Goal: Obtain resource: Download file/media

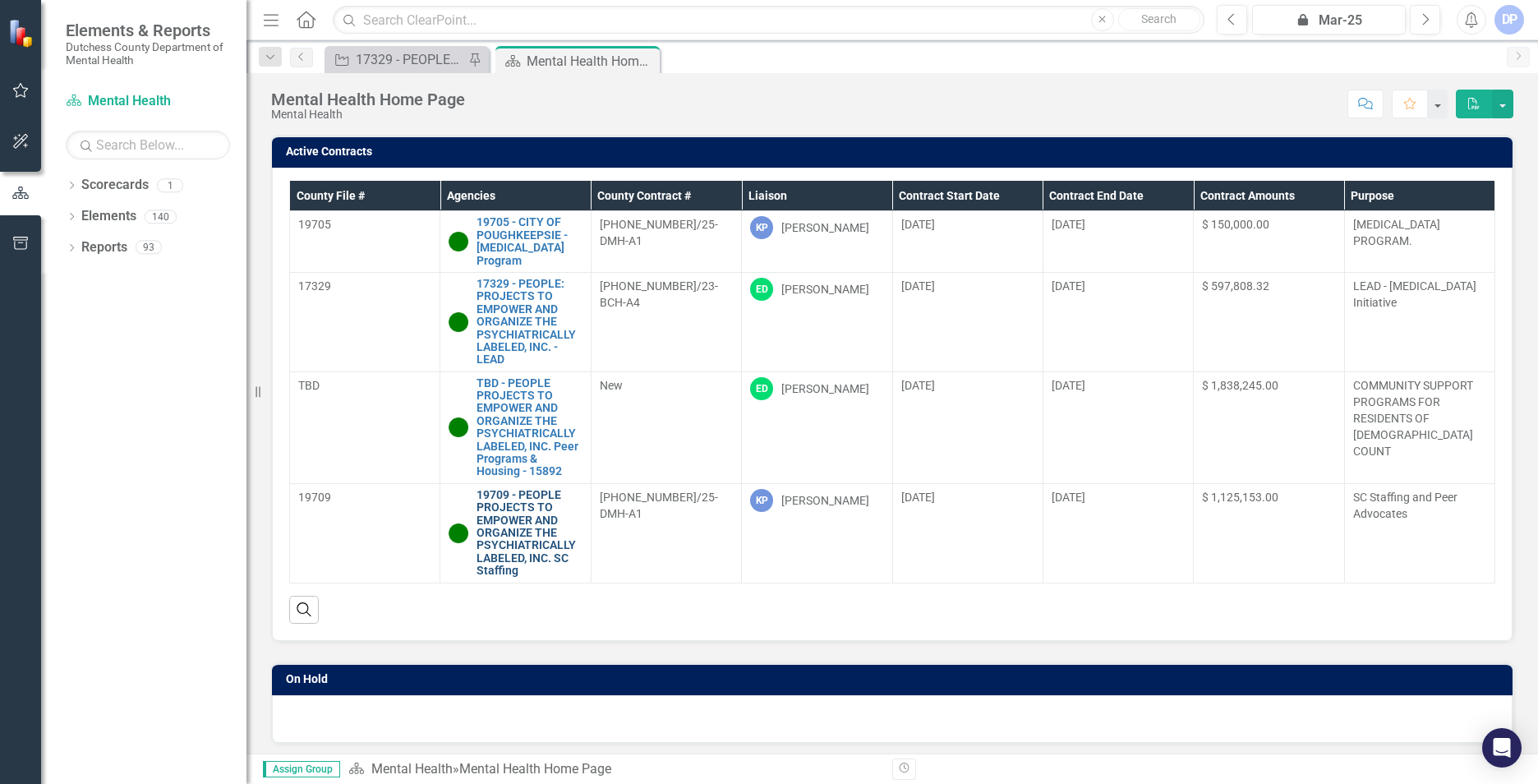
click at [506, 518] on link "19709 - PEOPLE PROJECTS TO EMPOWER AND ORGANIZE THE PSYCHIATRICALLY LABELED, IN…" at bounding box center [530, 533] width 105 height 89
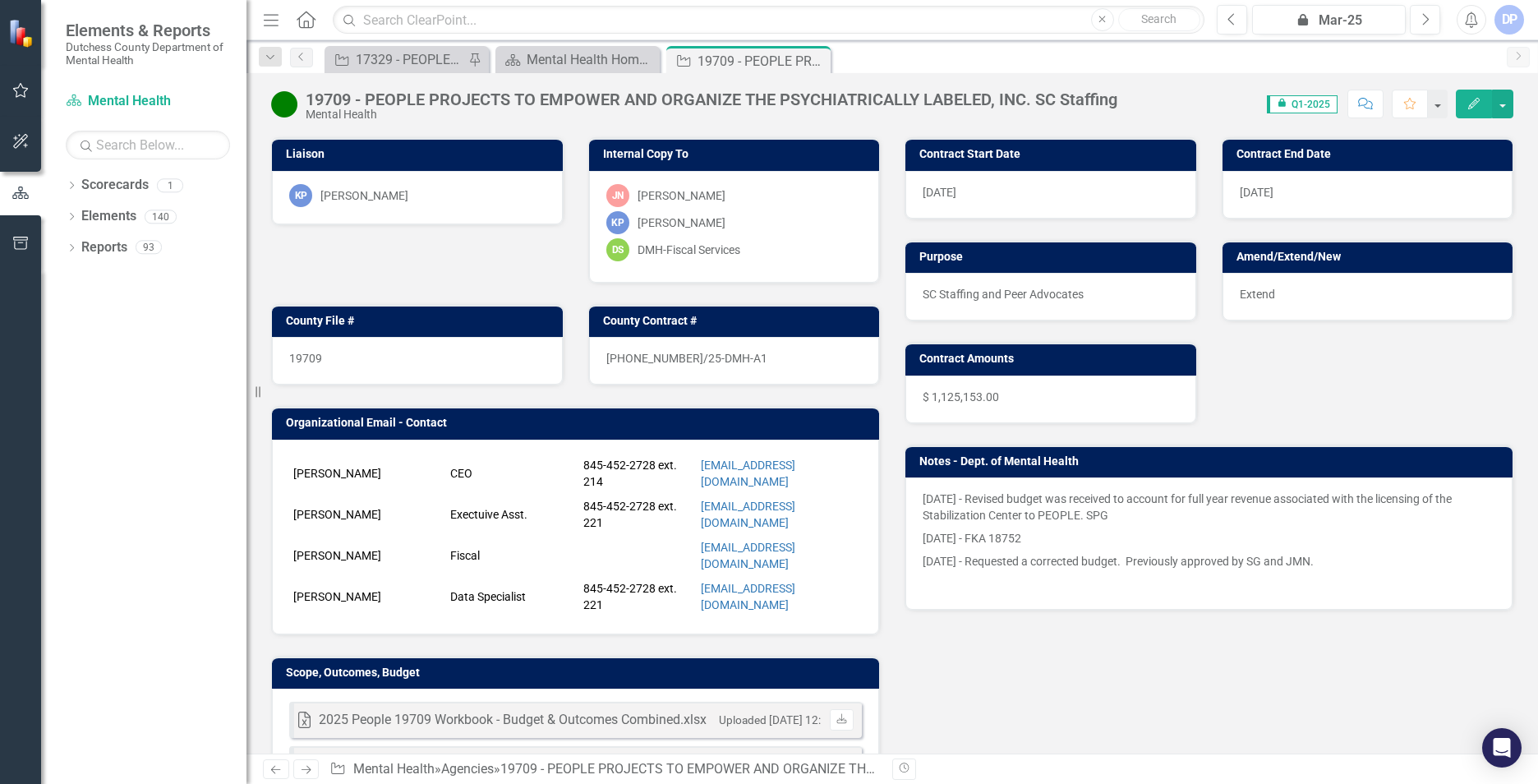
scroll to position [269, 0]
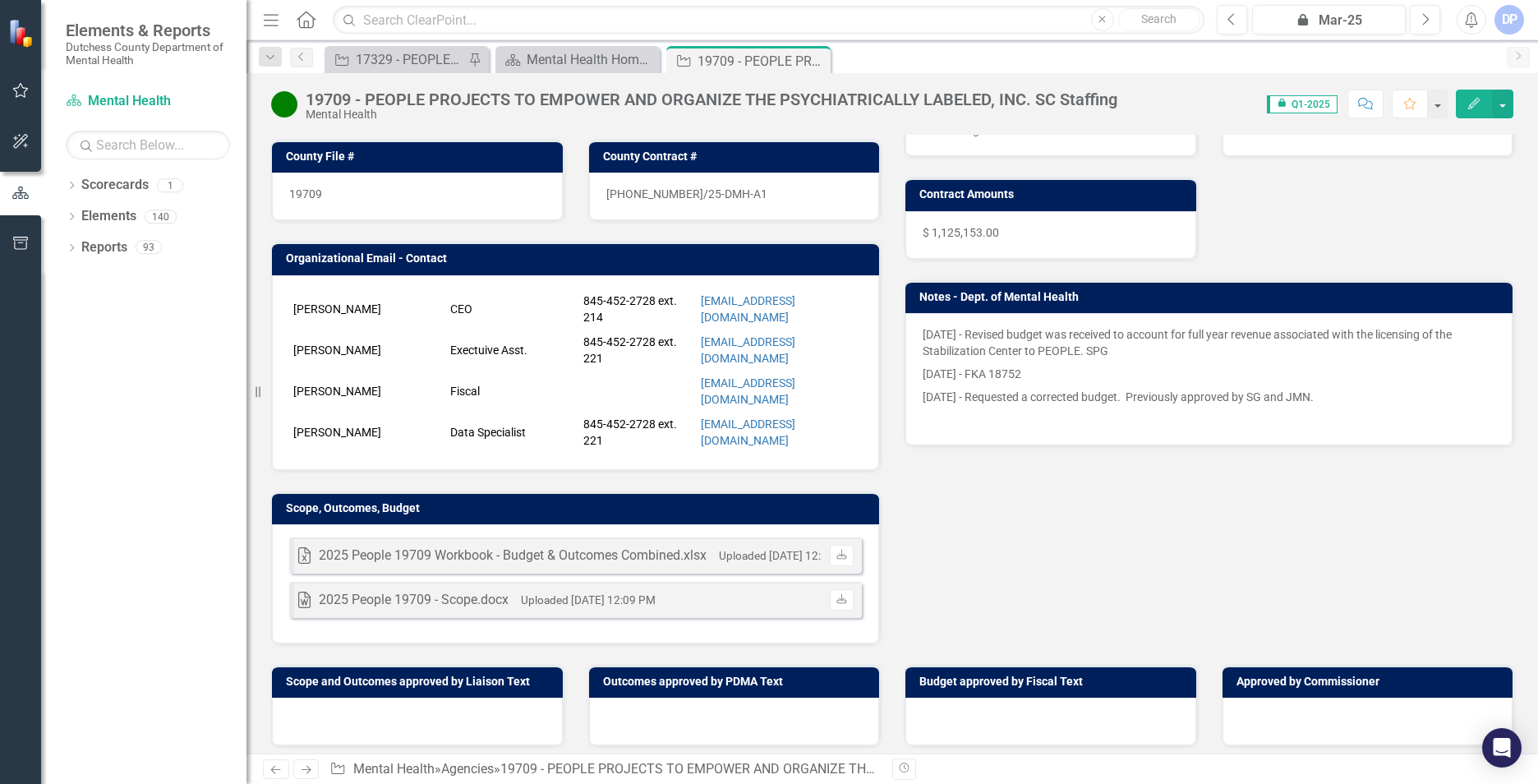
click at [472, 548] on div "2025 People 19709 Workbook - Budget & Outcomes Combined.xlsx" at bounding box center [513, 556] width 388 height 19
click at [586, 557] on div "2025 People 19709 Workbook - Budget & Outcomes Combined.xlsx" at bounding box center [513, 556] width 388 height 19
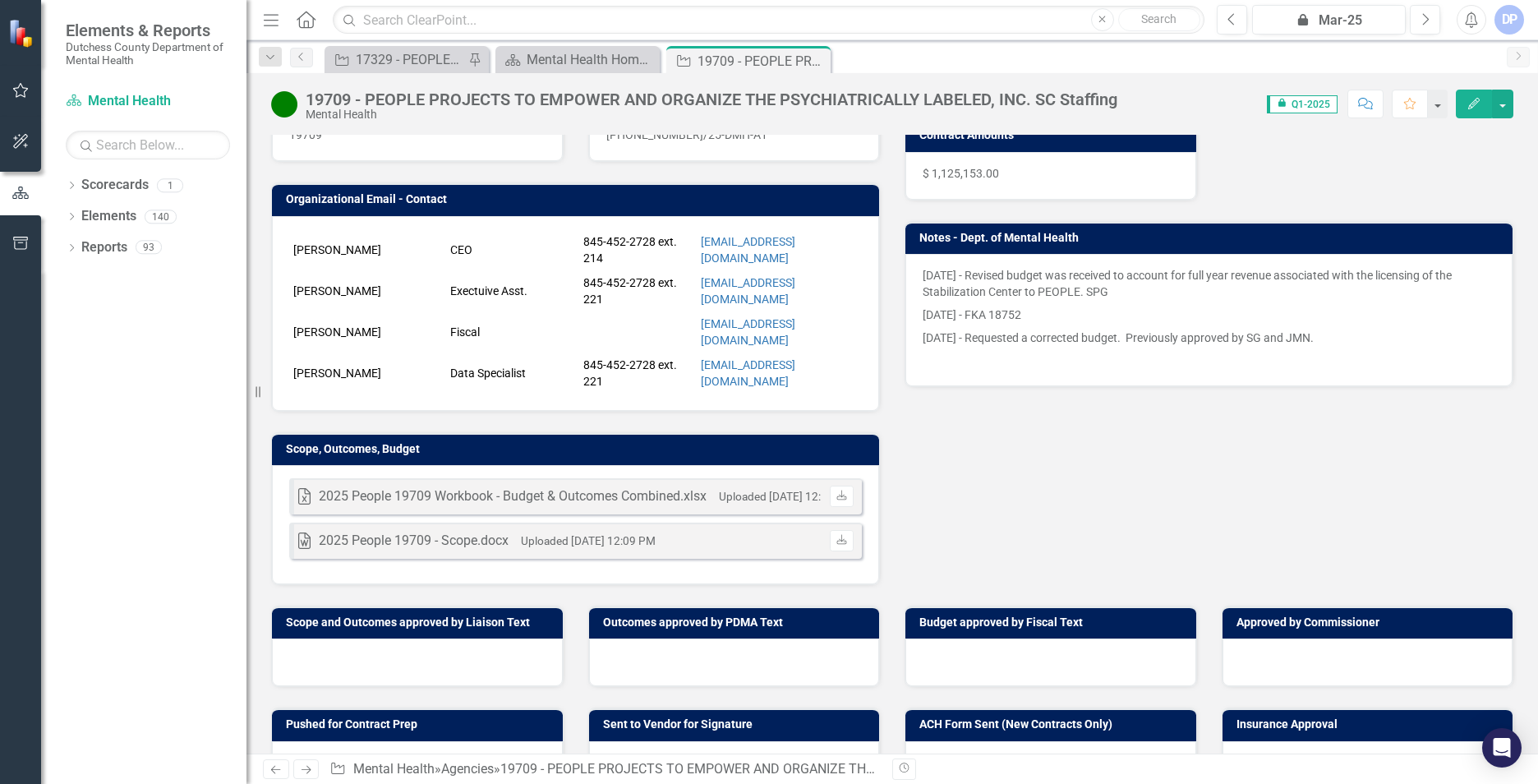
scroll to position [516, 0]
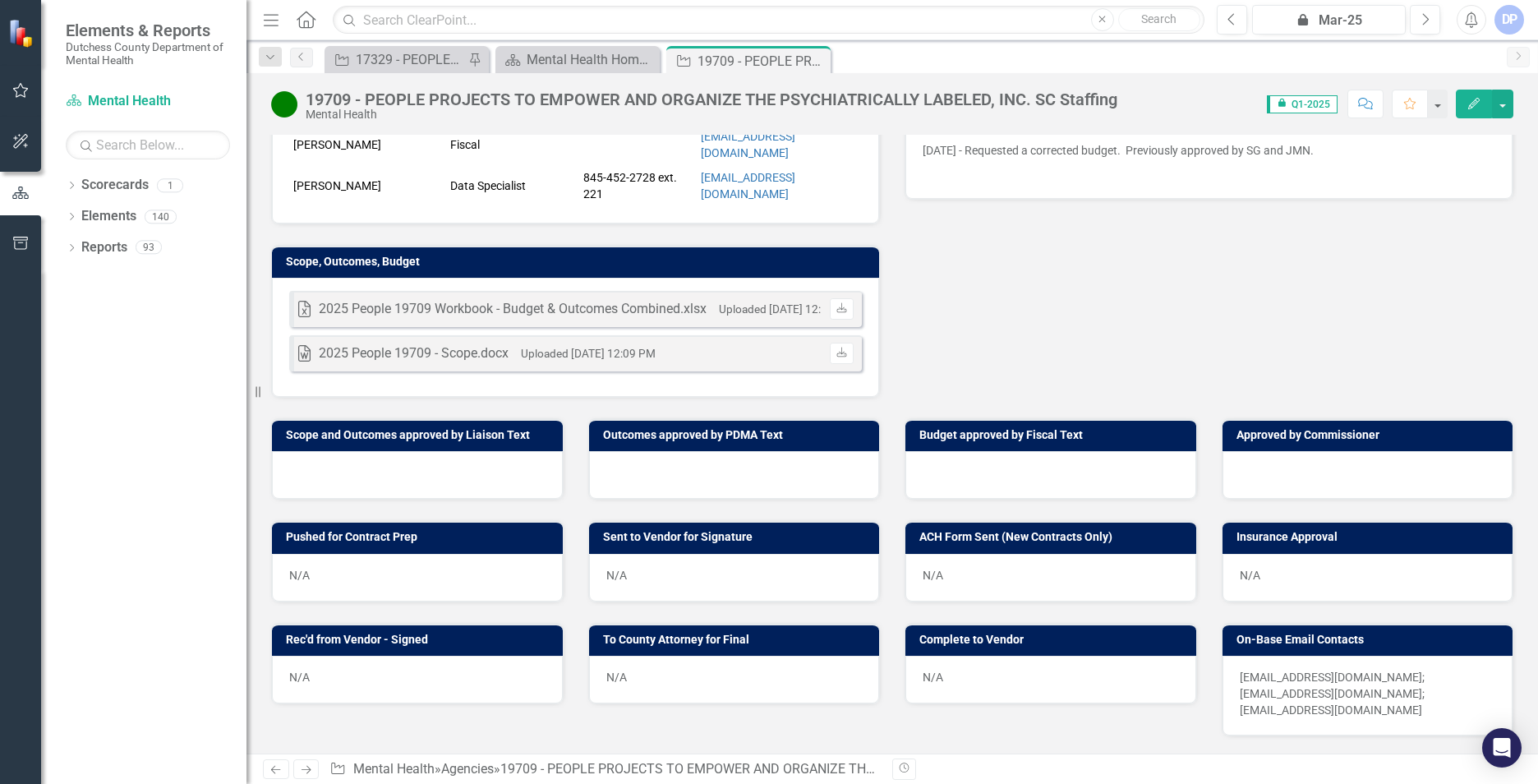
click at [596, 300] on div "2025 People 19709 Workbook - Budget & Outcomes Combined.xlsx" at bounding box center [513, 309] width 388 height 19
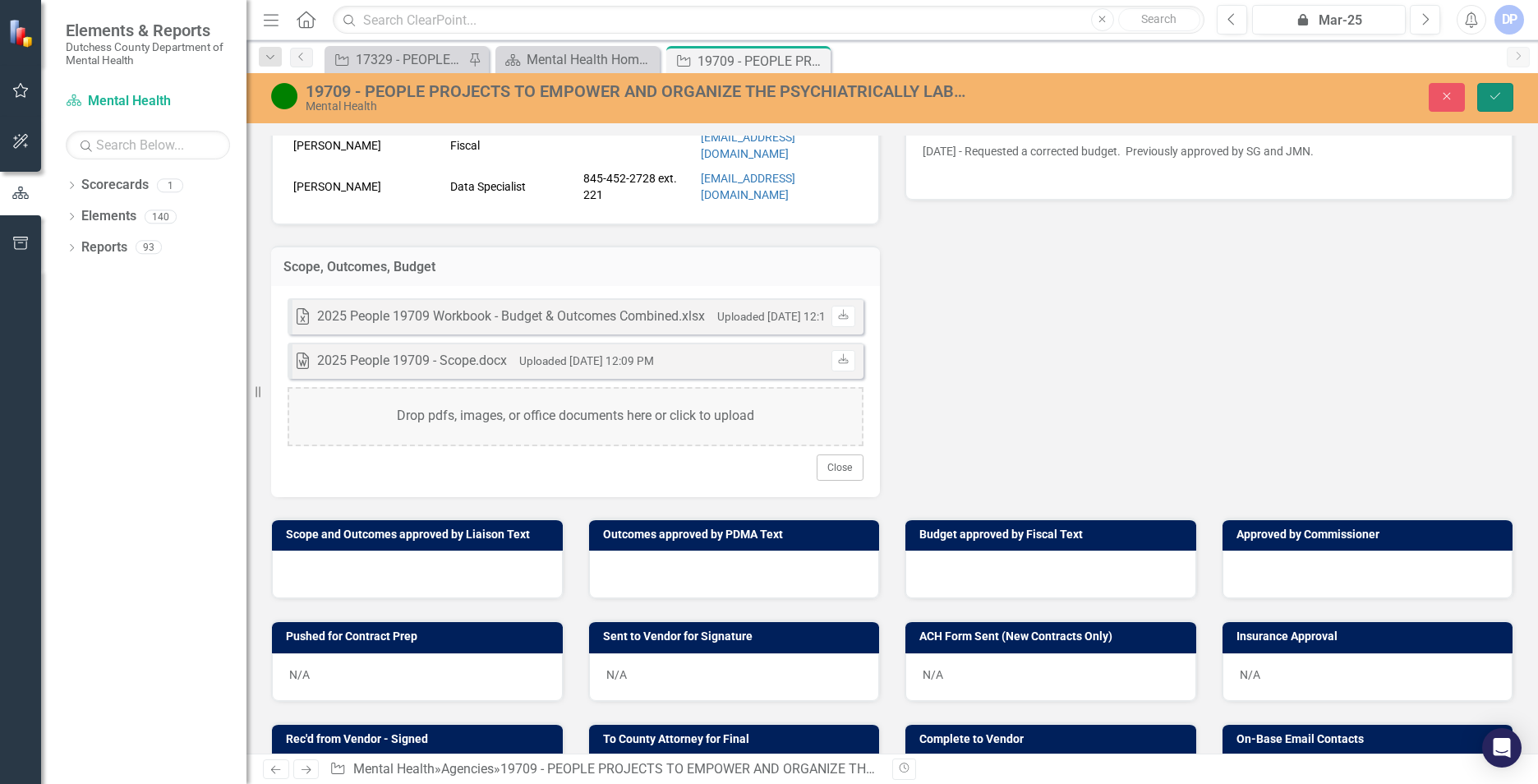
click at [1498, 94] on icon "Save" at bounding box center [1495, 96] width 15 height 12
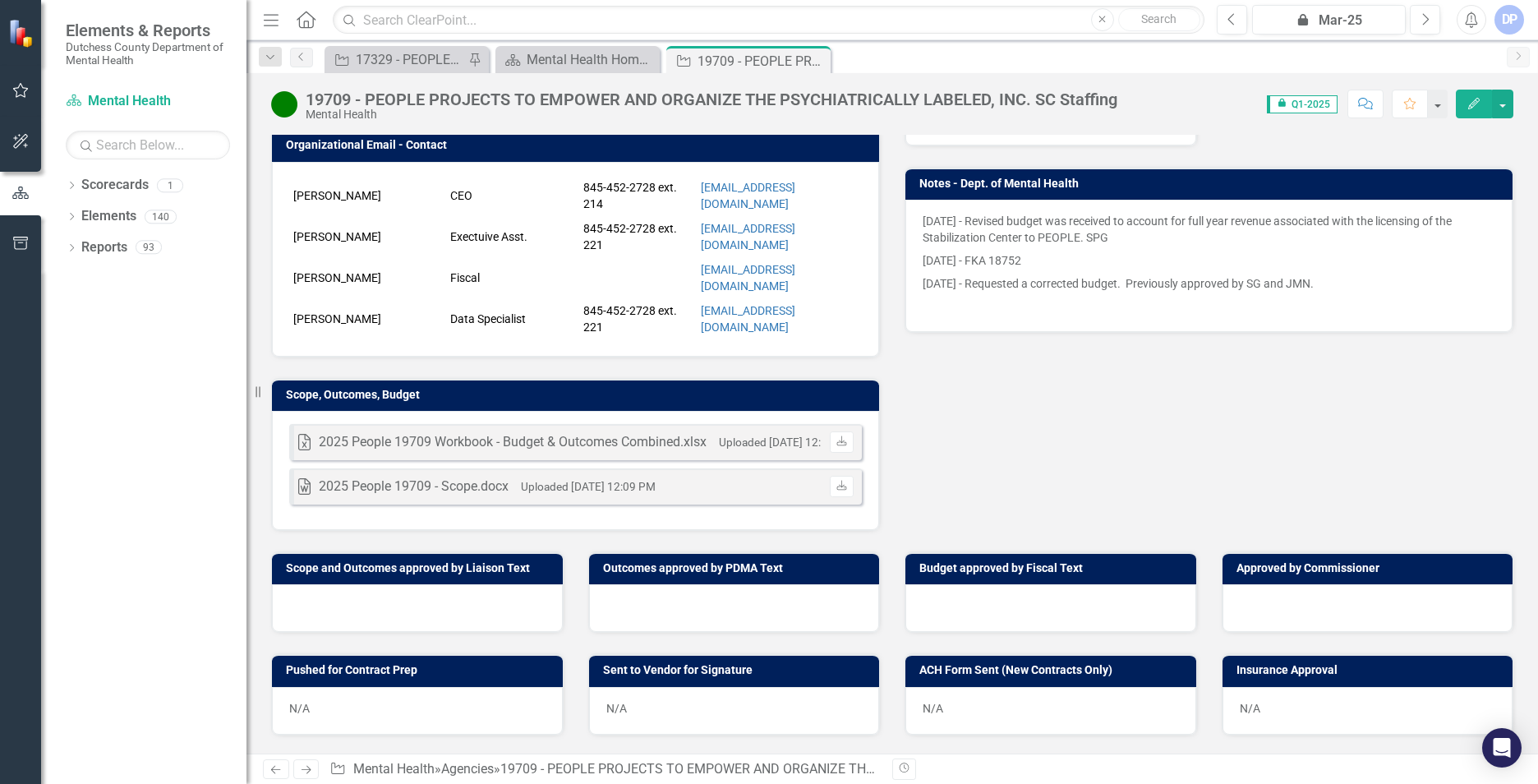
scroll to position [575, 0]
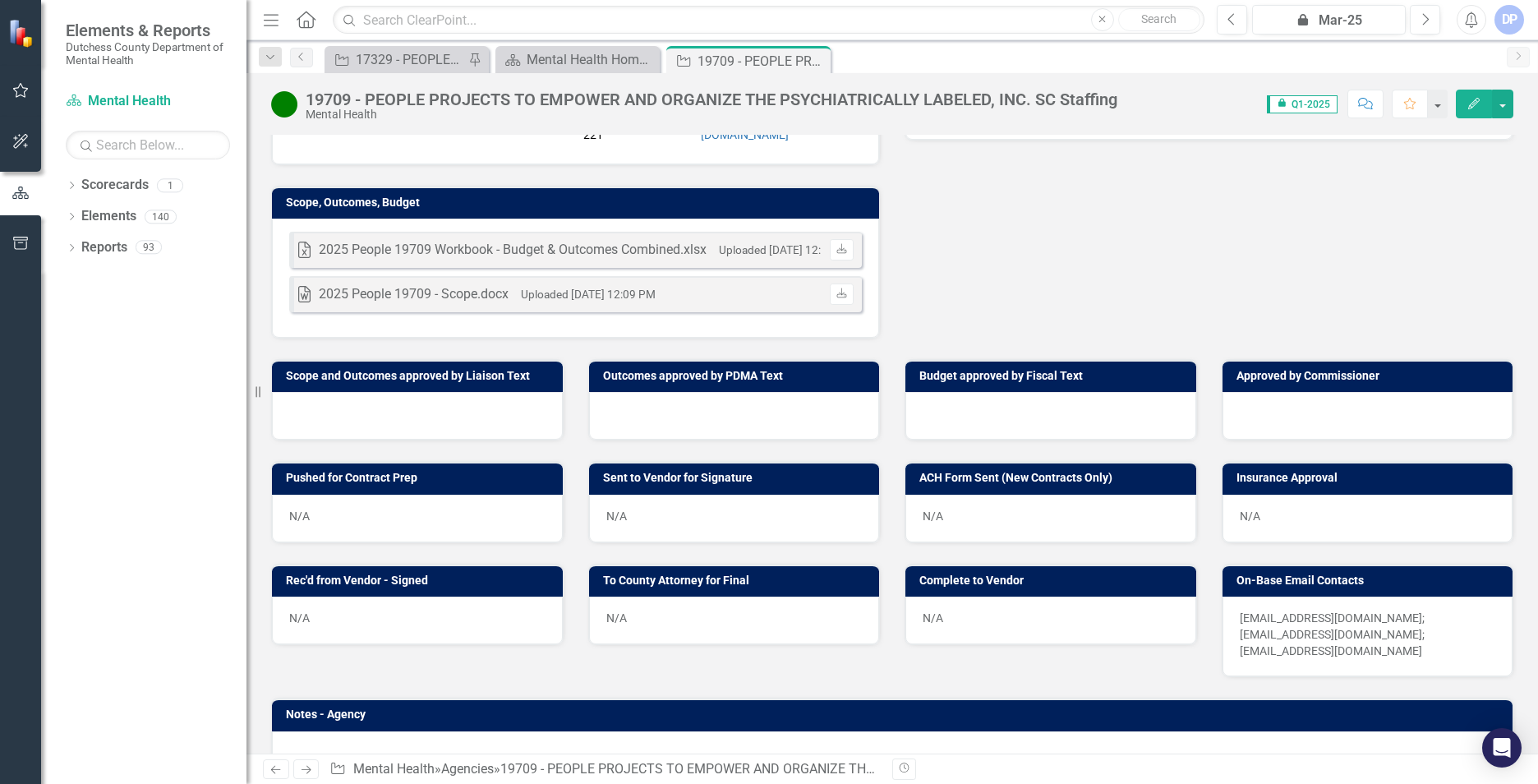
click at [749, 243] on small "Uploaded [DATE] 12:10 PM" at bounding box center [786, 249] width 135 height 13
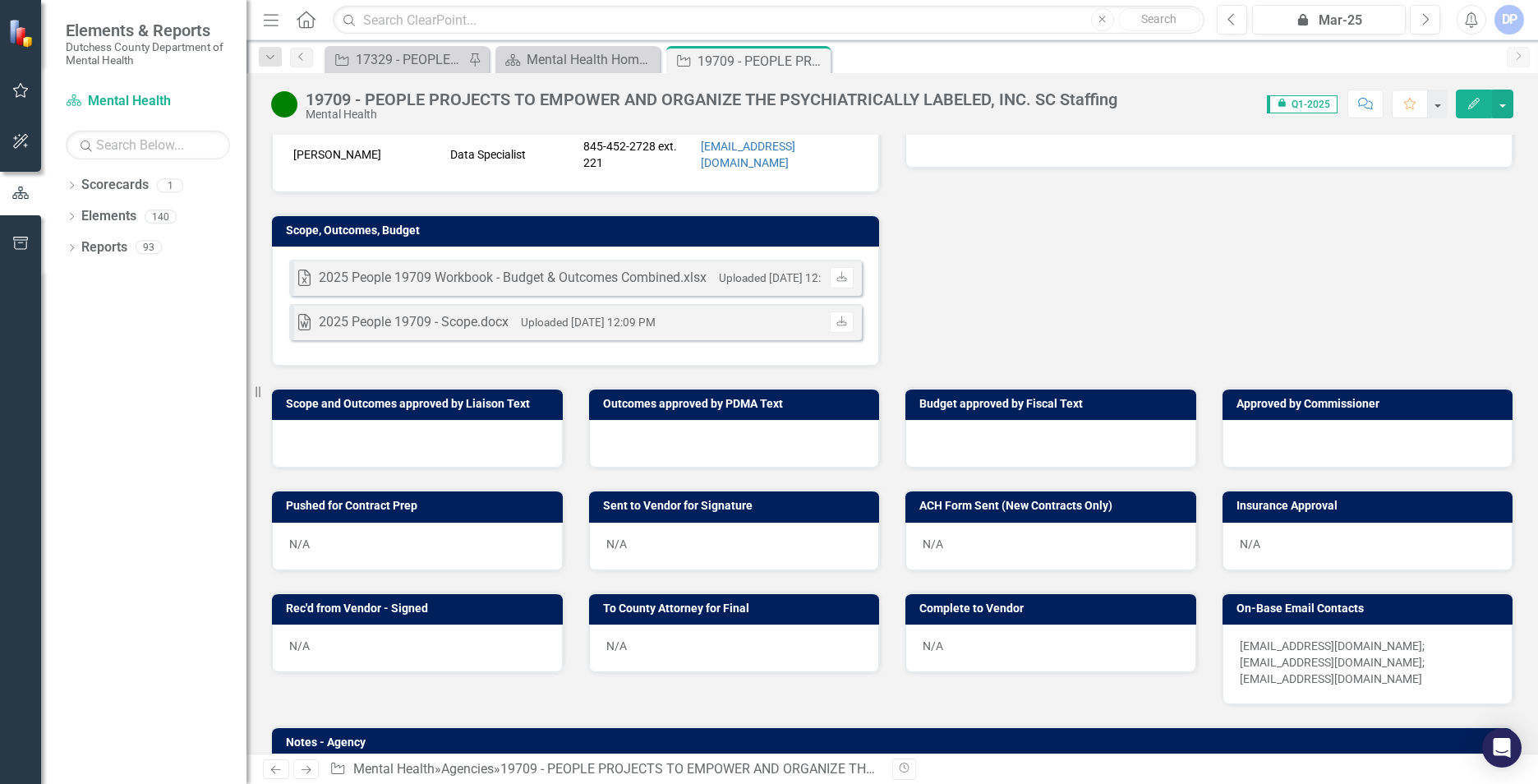
scroll to position [352, 0]
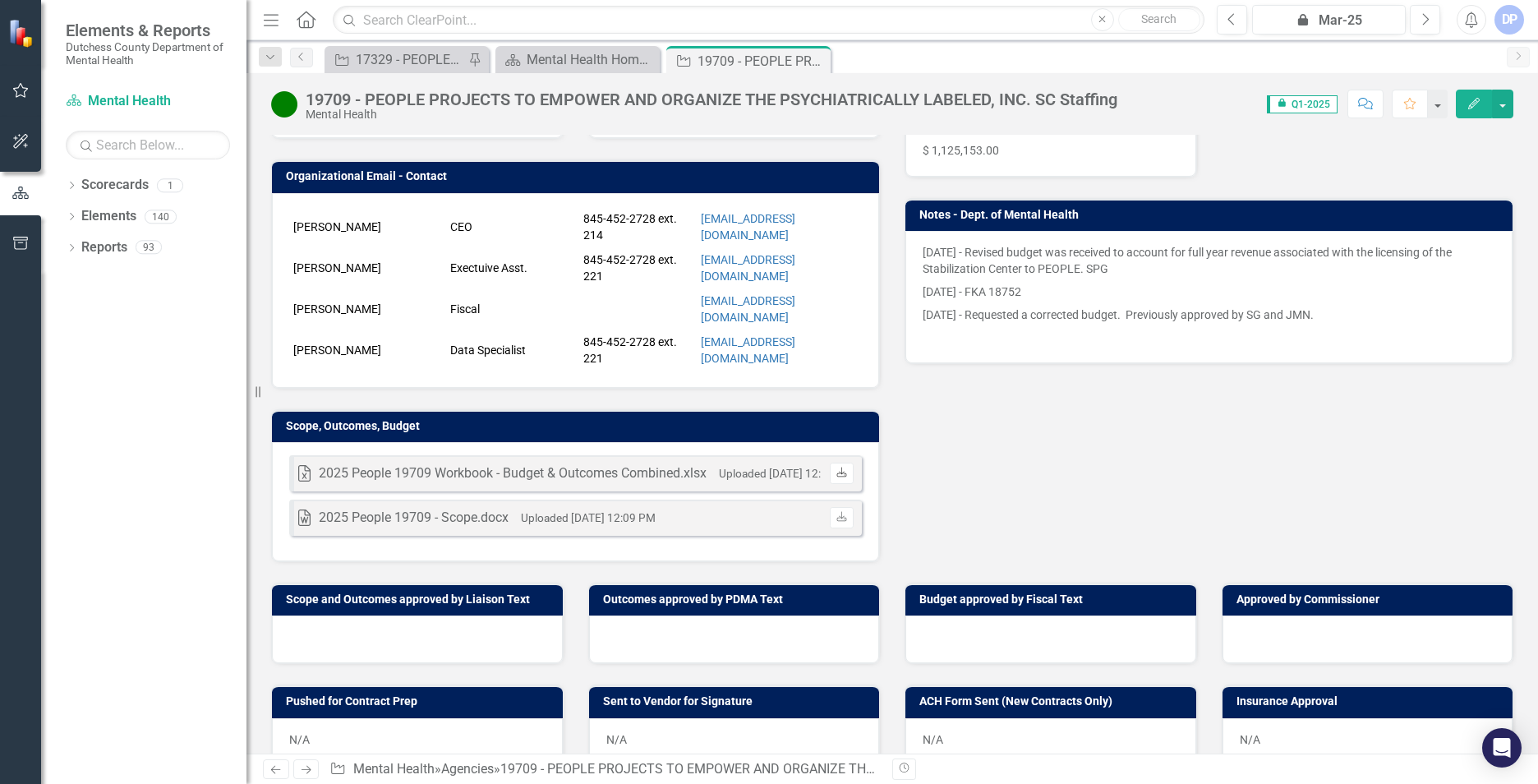
click at [839, 477] on link "Download" at bounding box center [842, 473] width 24 height 22
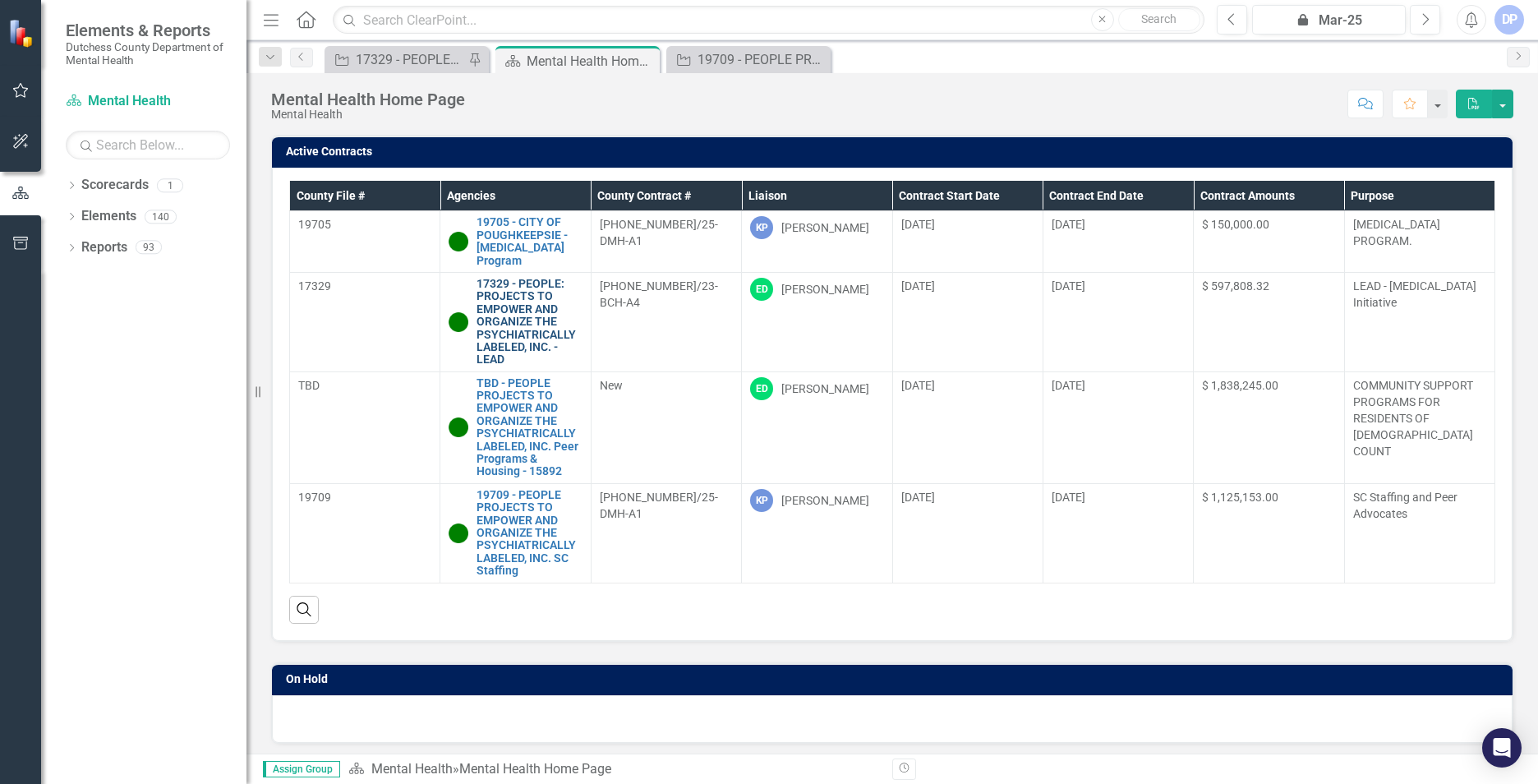
click at [537, 320] on link "17329 - PEOPLE: PROJECTS TO EMPOWER AND ORGANIZE THE PSYCHIATRICALLY LABELED, I…" at bounding box center [530, 322] width 105 height 89
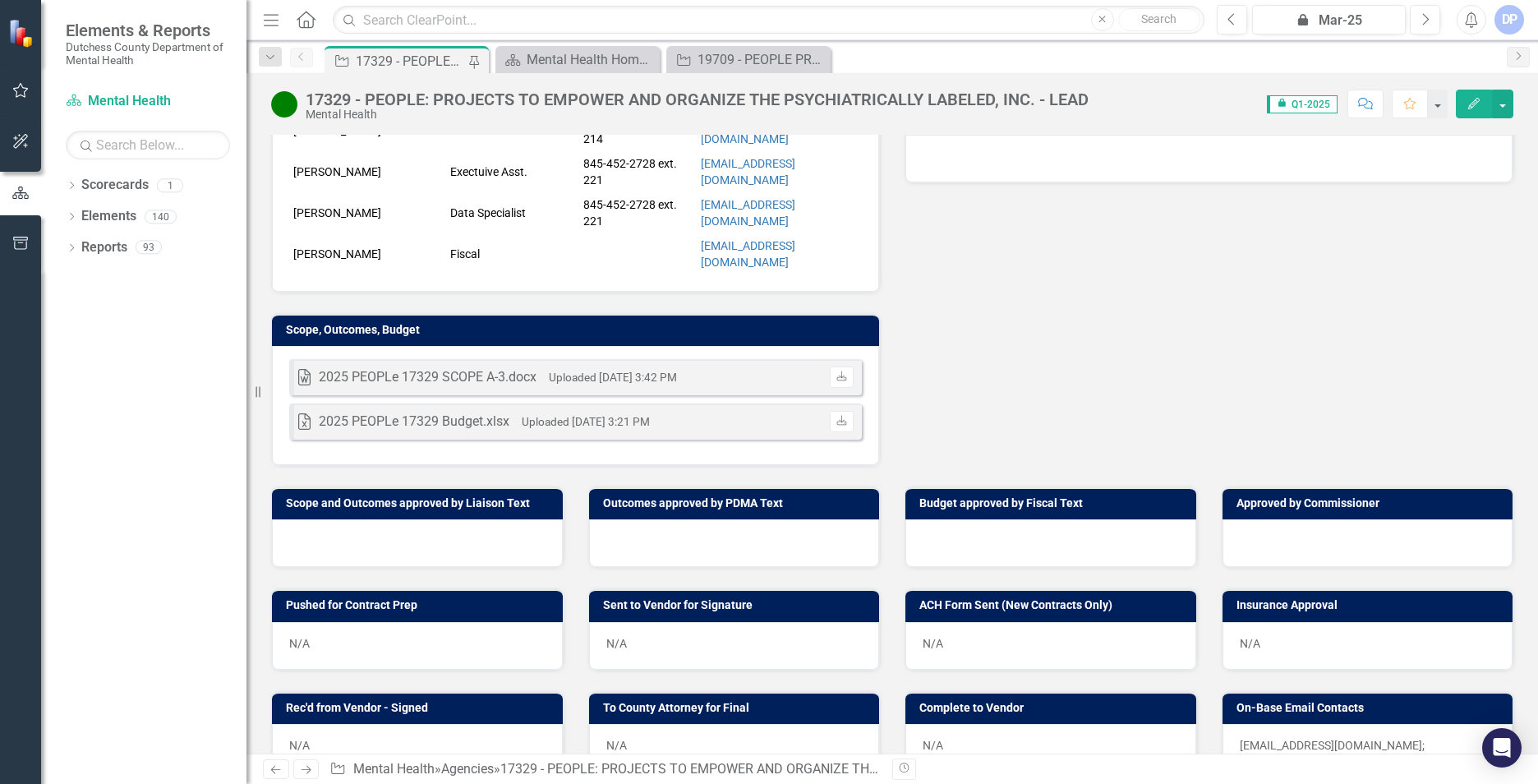
scroll to position [493, 0]
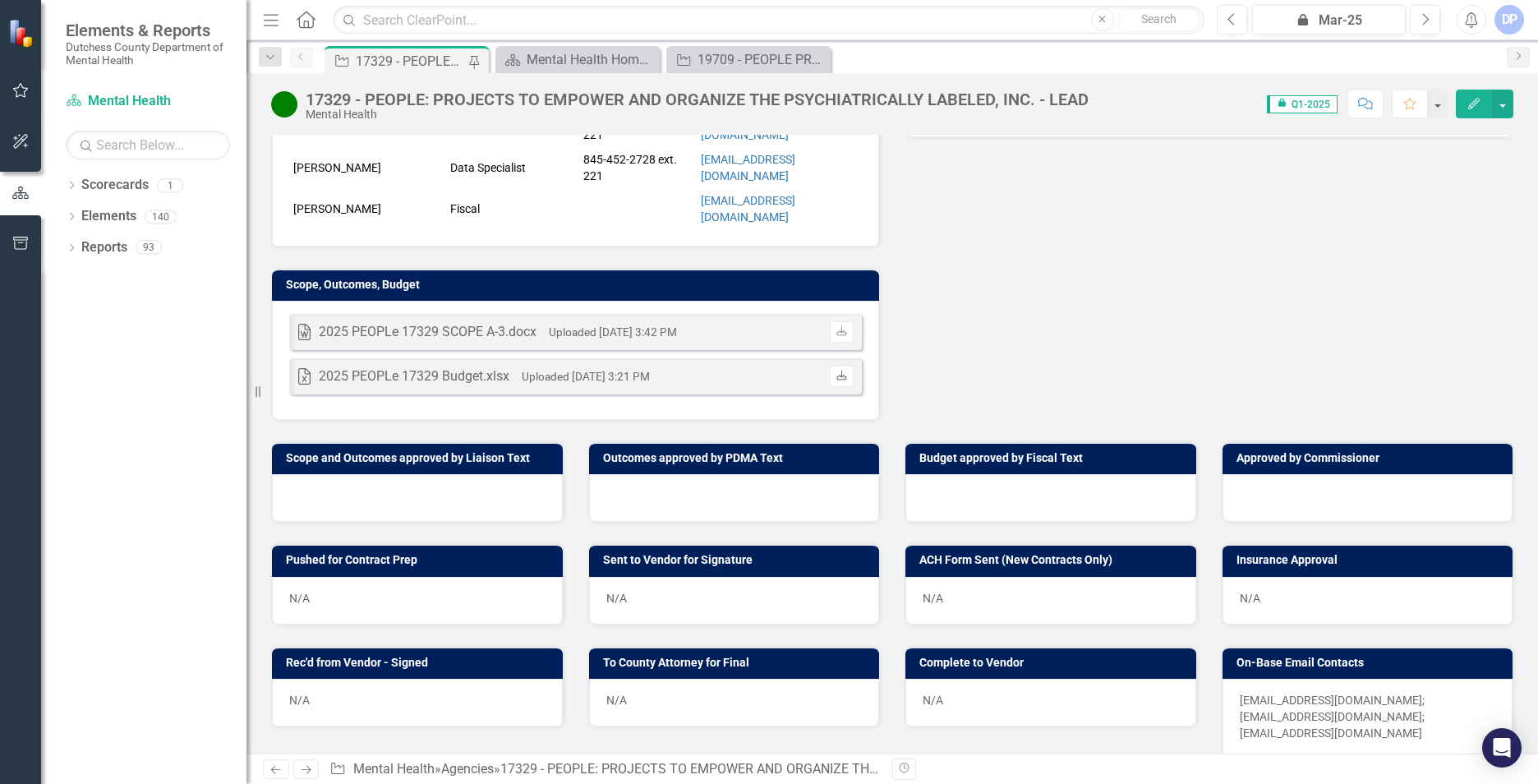
click at [837, 370] on icon at bounding box center [842, 374] width 10 height 10
click at [374, 370] on div "2025 PEOPLe 17329 Budget.xlsx" at bounding box center [414, 376] width 190 height 19
click at [577, 374] on small "Uploaded [DATE] 3:21 PM" at bounding box center [585, 376] width 128 height 13
click at [833, 377] on link "Download" at bounding box center [842, 376] width 24 height 22
click at [701, 364] on div "Excel 2025 PEOPLe 17329 Budget.xlsx Uploaded [DATE] 3:21 PM Download" at bounding box center [576, 376] width 573 height 36
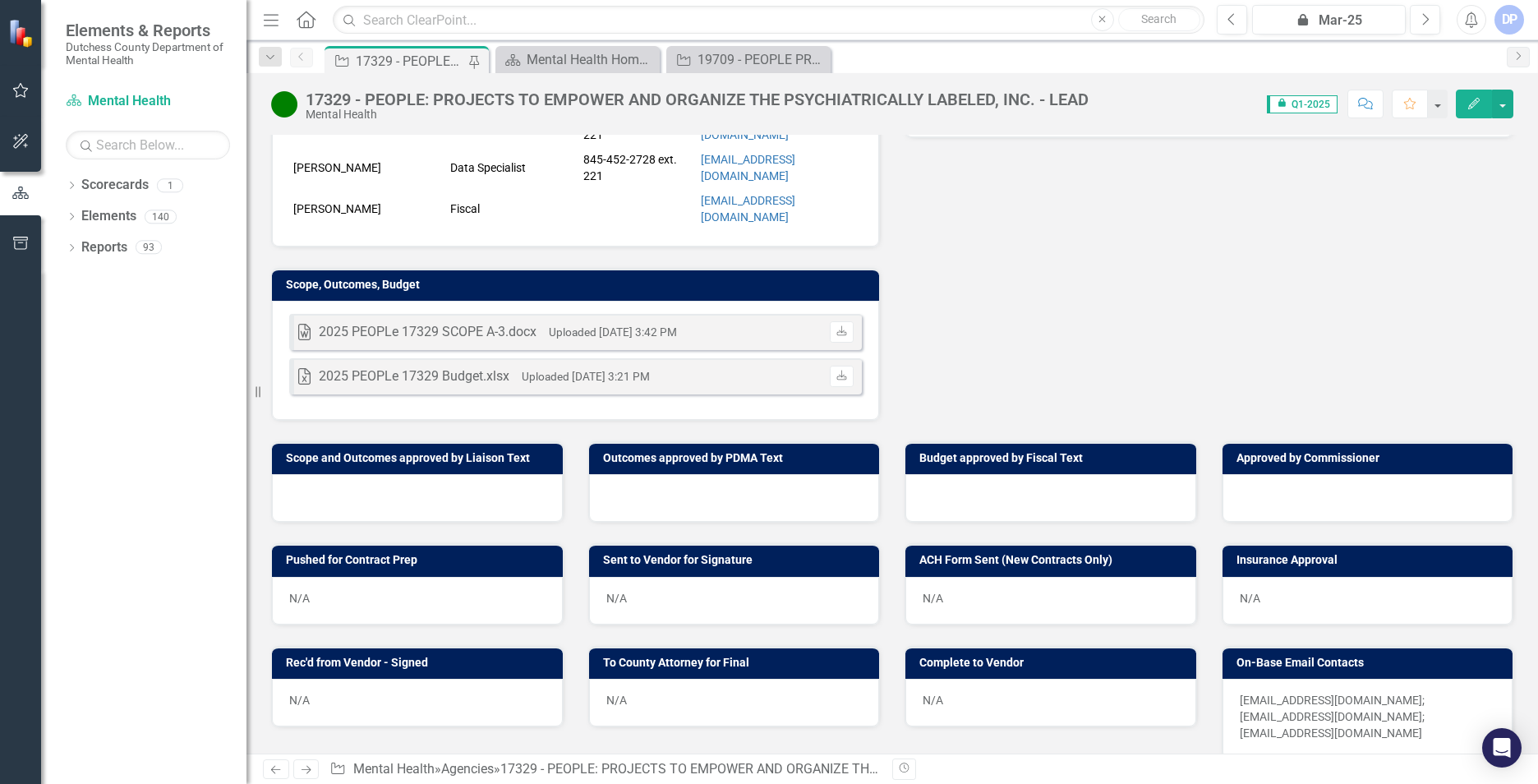
click at [608, 359] on div "Excel 2025 PEOPLe 17329 Budget.xlsx Uploaded [DATE] 3:21 PM Download" at bounding box center [576, 376] width 573 height 36
click at [323, 372] on div "2025 PEOPLe 17329 Budget.xlsx" at bounding box center [414, 376] width 190 height 19
click at [836, 372] on icon "Download" at bounding box center [842, 376] width 13 height 10
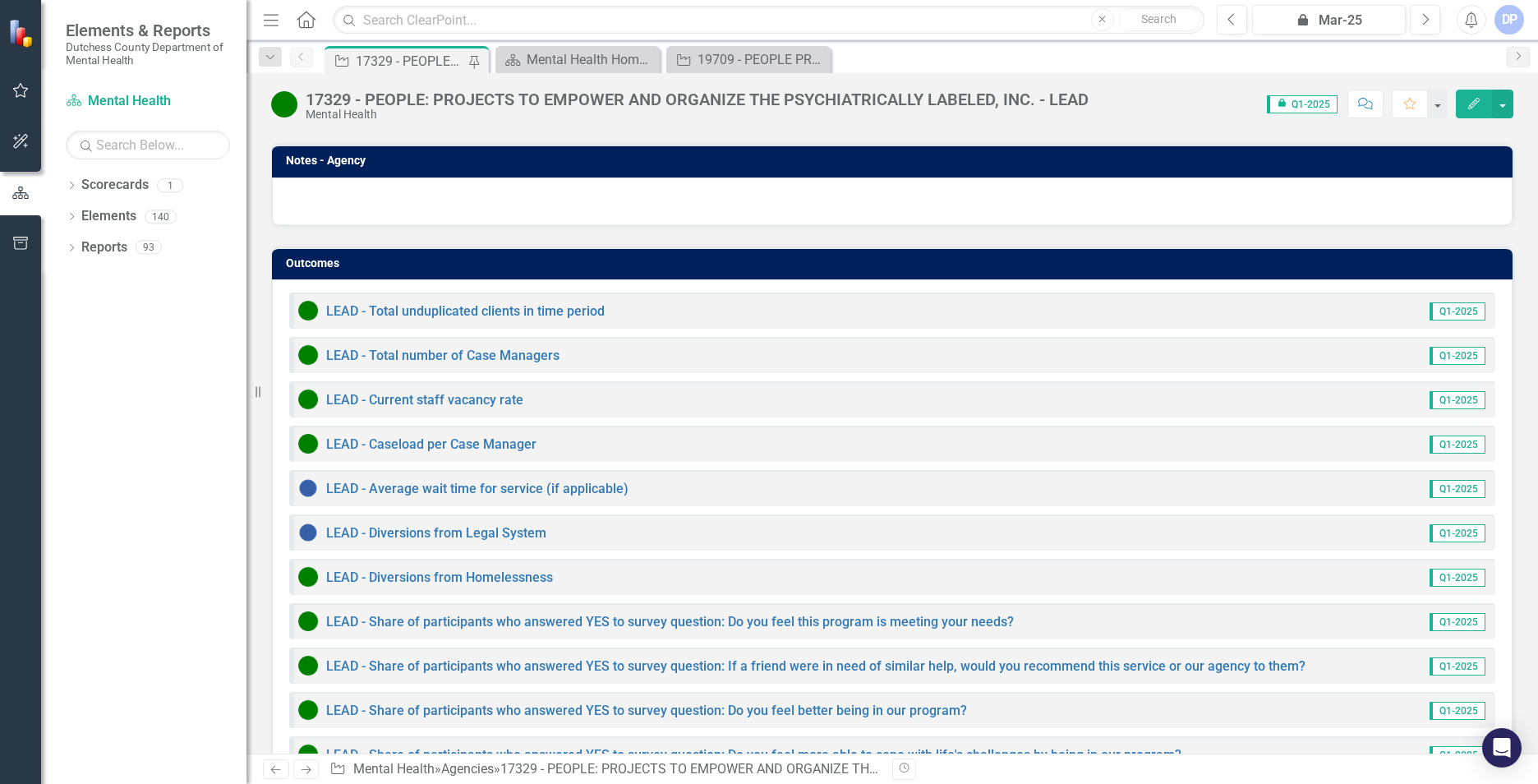
scroll to position [1186, 0]
